Goal: Task Accomplishment & Management: Use online tool/utility

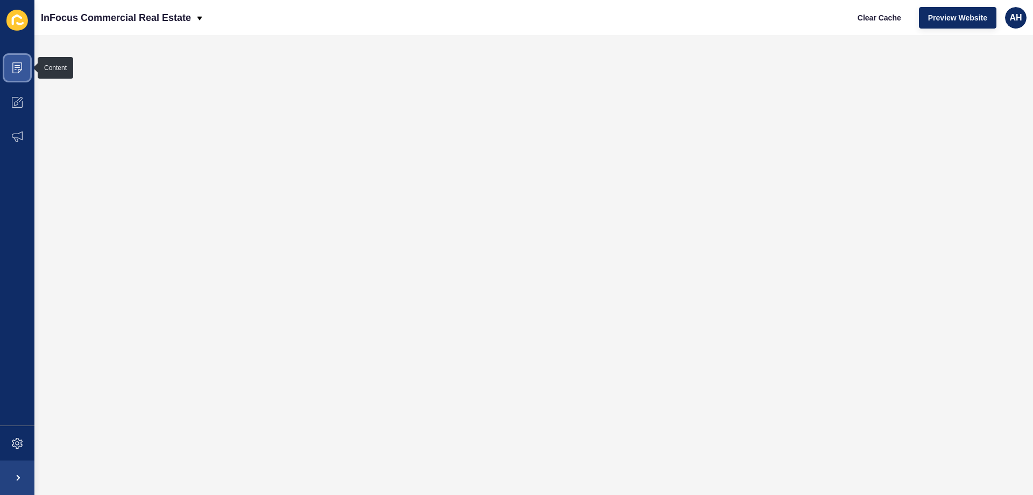
click at [15, 67] on icon at bounding box center [17, 67] width 5 height 1
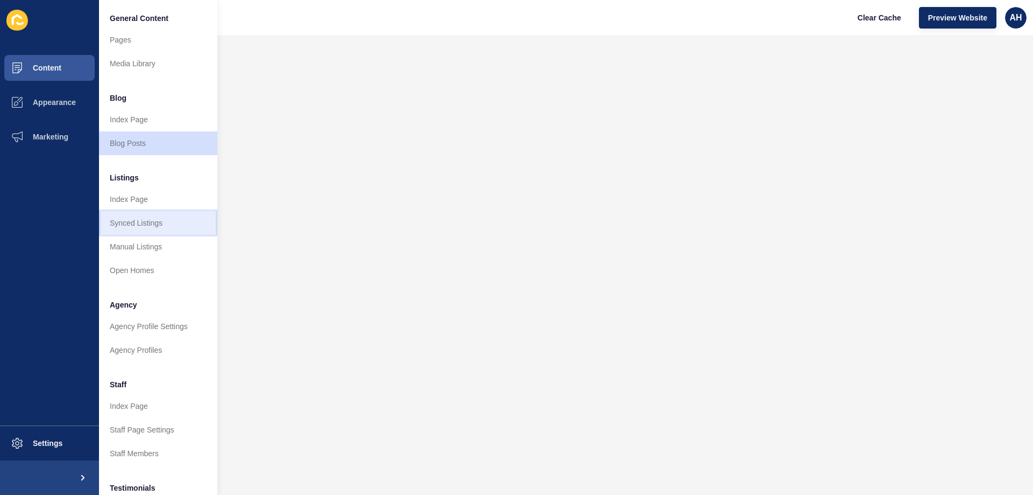
click at [160, 220] on link "Synced Listings" at bounding box center [158, 223] width 118 height 24
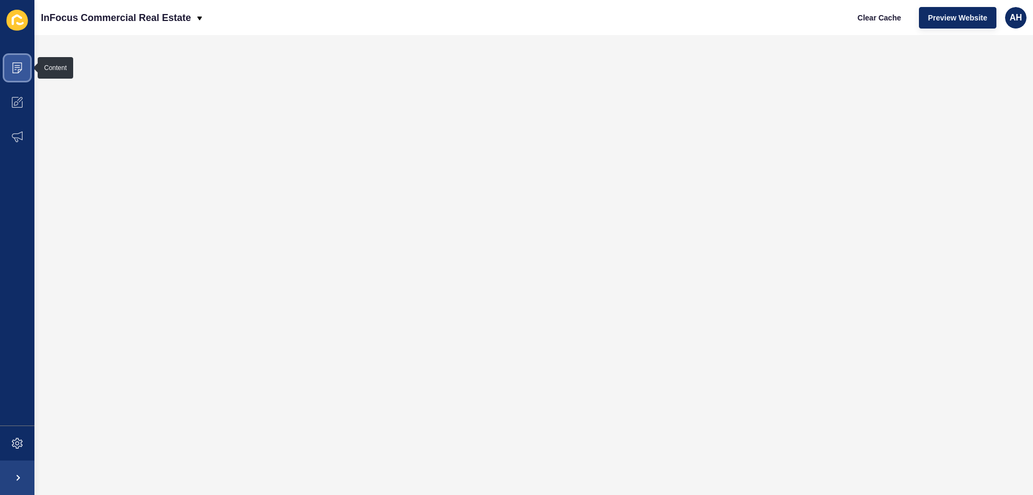
click at [10, 65] on span at bounding box center [17, 68] width 34 height 34
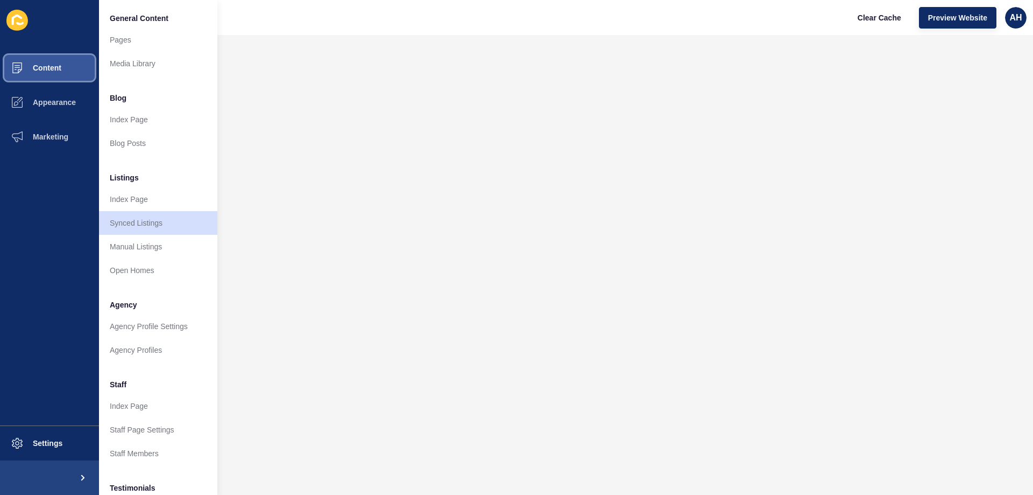
click at [48, 445] on span "Settings" at bounding box center [30, 443] width 64 height 9
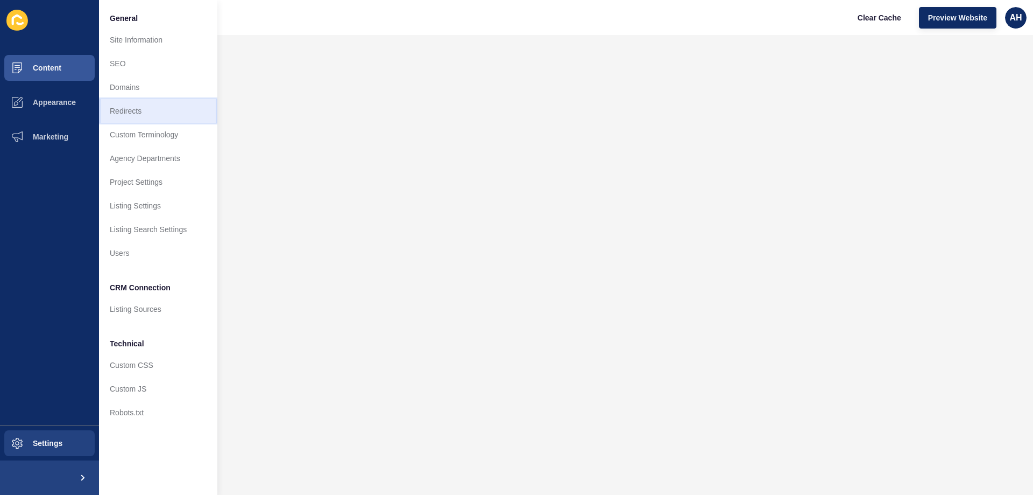
click at [126, 107] on link "Redirects" at bounding box center [158, 111] width 118 height 24
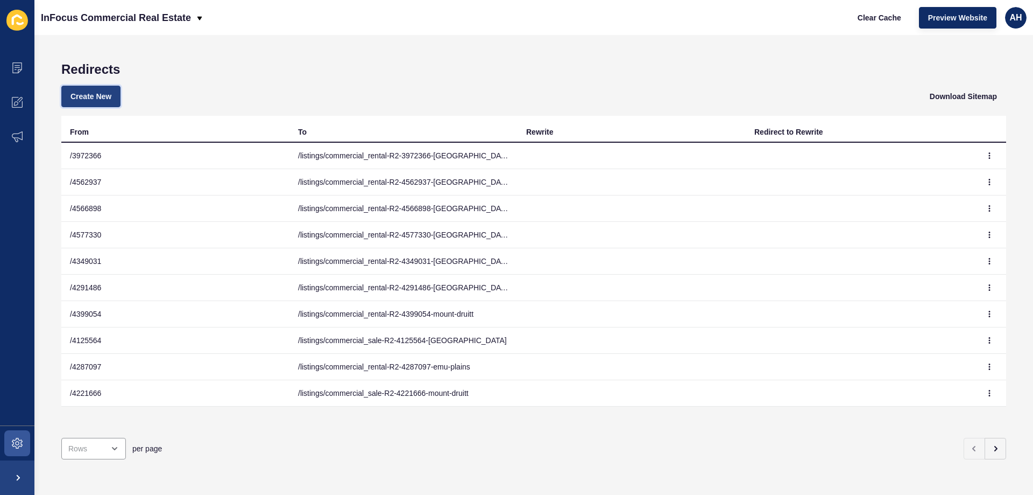
click at [113, 102] on button "Create New" at bounding box center [90, 97] width 59 height 22
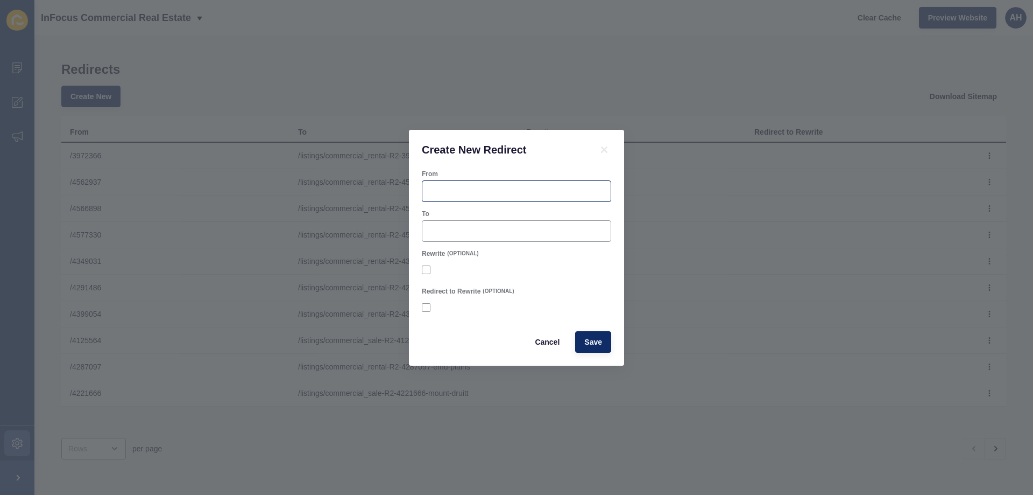
click at [450, 184] on div at bounding box center [516, 191] width 189 height 22
paste input "4650586"
type input "/4650586"
click at [440, 247] on form "From /4650586 To Rewrite (OPTIONAL) Redirect to Rewrite (OPTIONAL) Cancel Save" at bounding box center [516, 261] width 189 height 183
click at [444, 232] on input "To" at bounding box center [516, 231] width 175 height 11
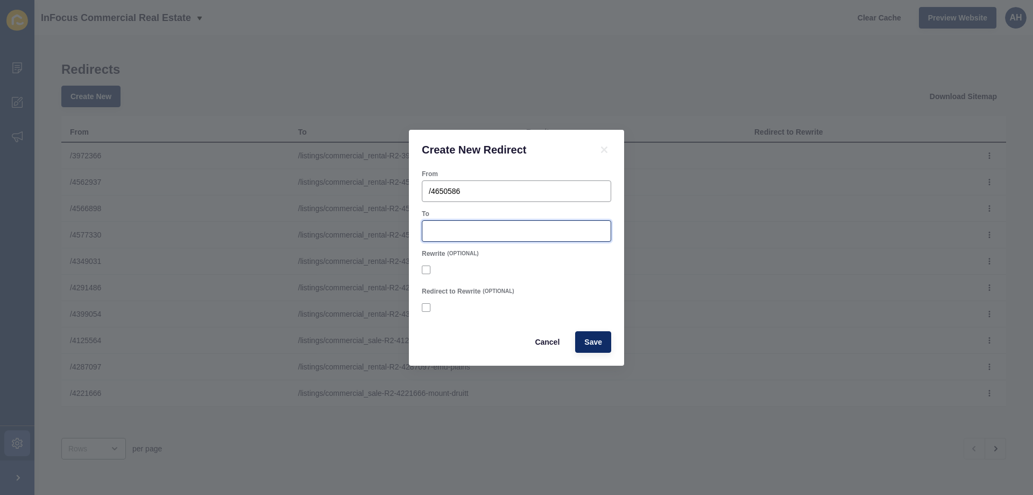
paste input "/listings/commercial_rental-R2-4650586-[GEOGRAPHIC_DATA]"
type input "/listings/commercial_rental-R2-4650586-[GEOGRAPHIC_DATA]"
click at [575, 331] on button "Save" at bounding box center [593, 342] width 36 height 22
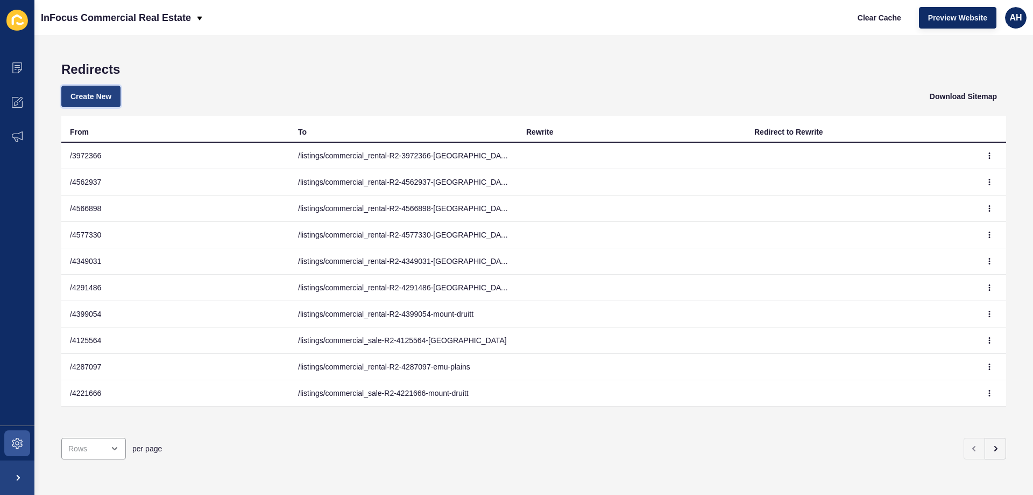
click at [96, 91] on span "Create New" at bounding box center [91, 96] width 41 height 11
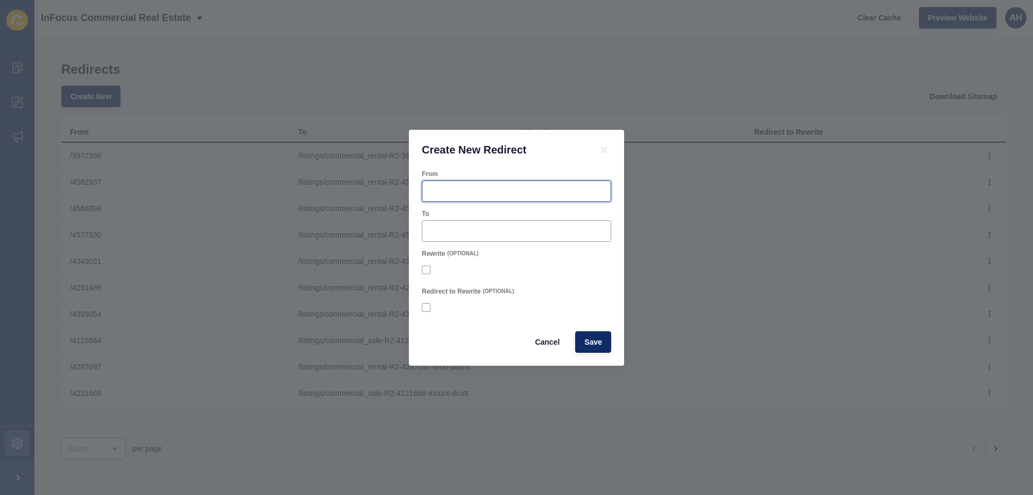
click at [450, 189] on input "From" at bounding box center [516, 191] width 175 height 11
paste input "4681132"
type input "/4681132"
click at [495, 227] on input "To" at bounding box center [516, 231] width 175 height 11
paste input "/listings/commercial_rental-R2-4681132-[GEOGRAPHIC_DATA]"
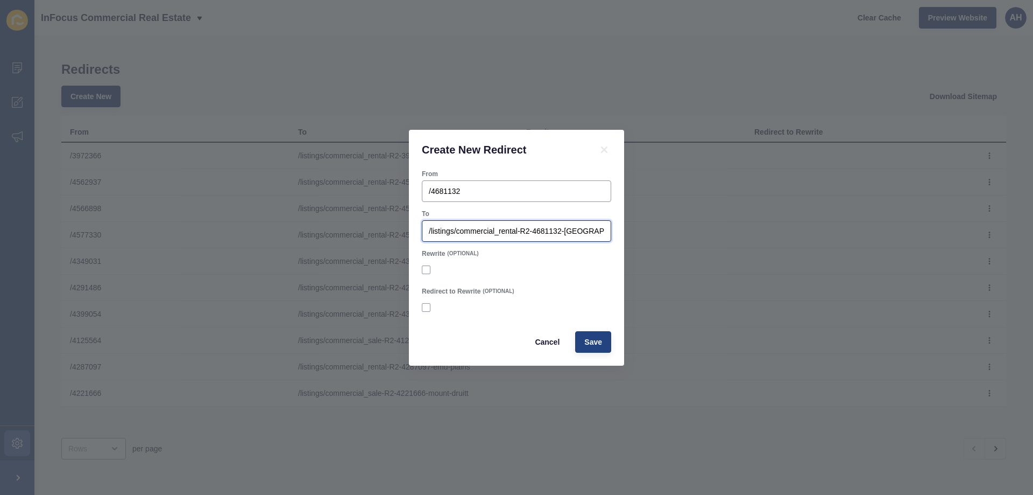
type input "/listings/commercial_rental-R2-4681132-[GEOGRAPHIC_DATA]"
click at [592, 340] on span "Save" at bounding box center [594, 341] width 18 height 11
